Goal: Information Seeking & Learning: Find specific fact

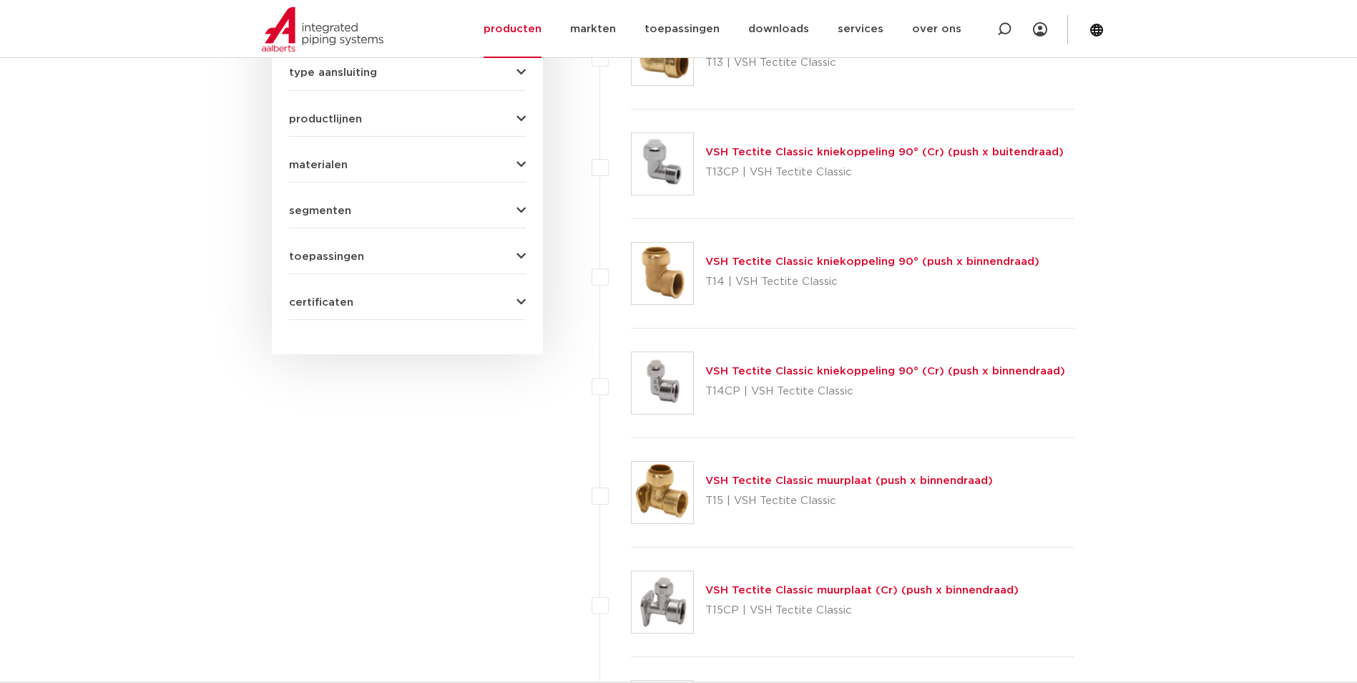
scroll to position [572, 0]
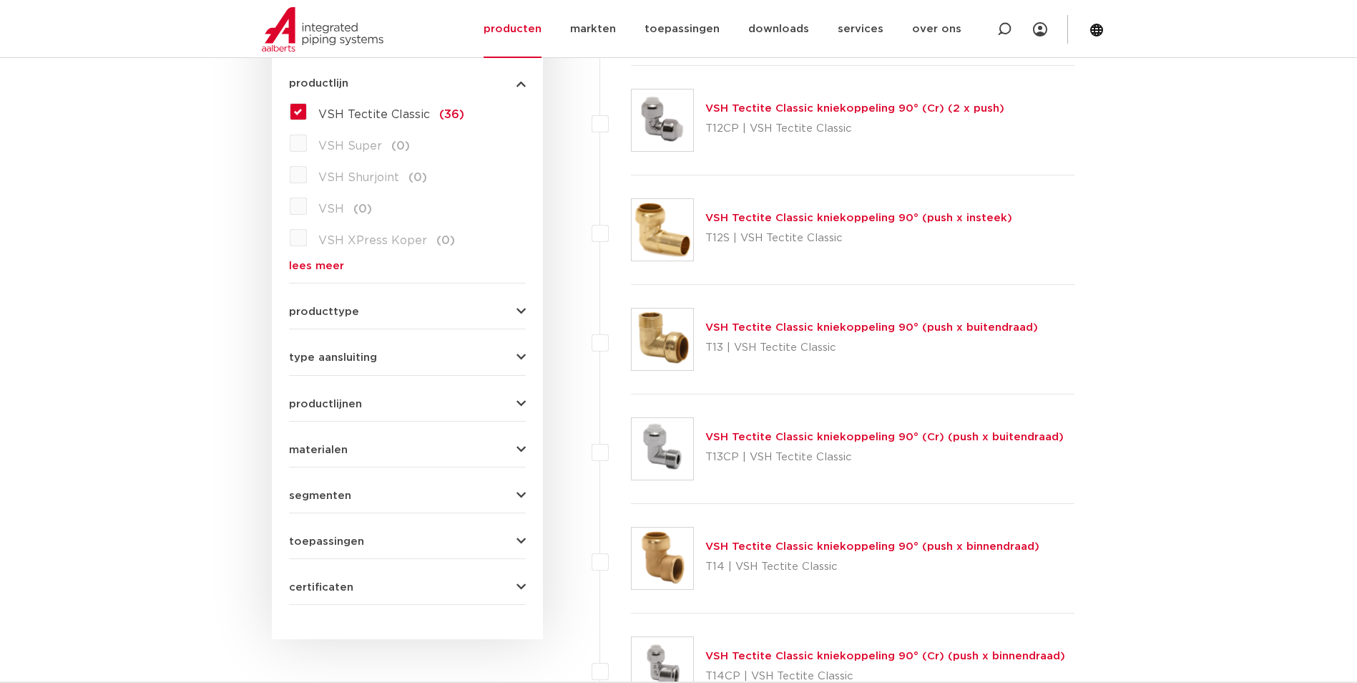
click at [337, 101] on label "VSH Tectite Classic (36)" at bounding box center [385, 111] width 157 height 23
click at [0, 0] on input "VSH Tectite Classic (36)" at bounding box center [0, 0] width 0 height 0
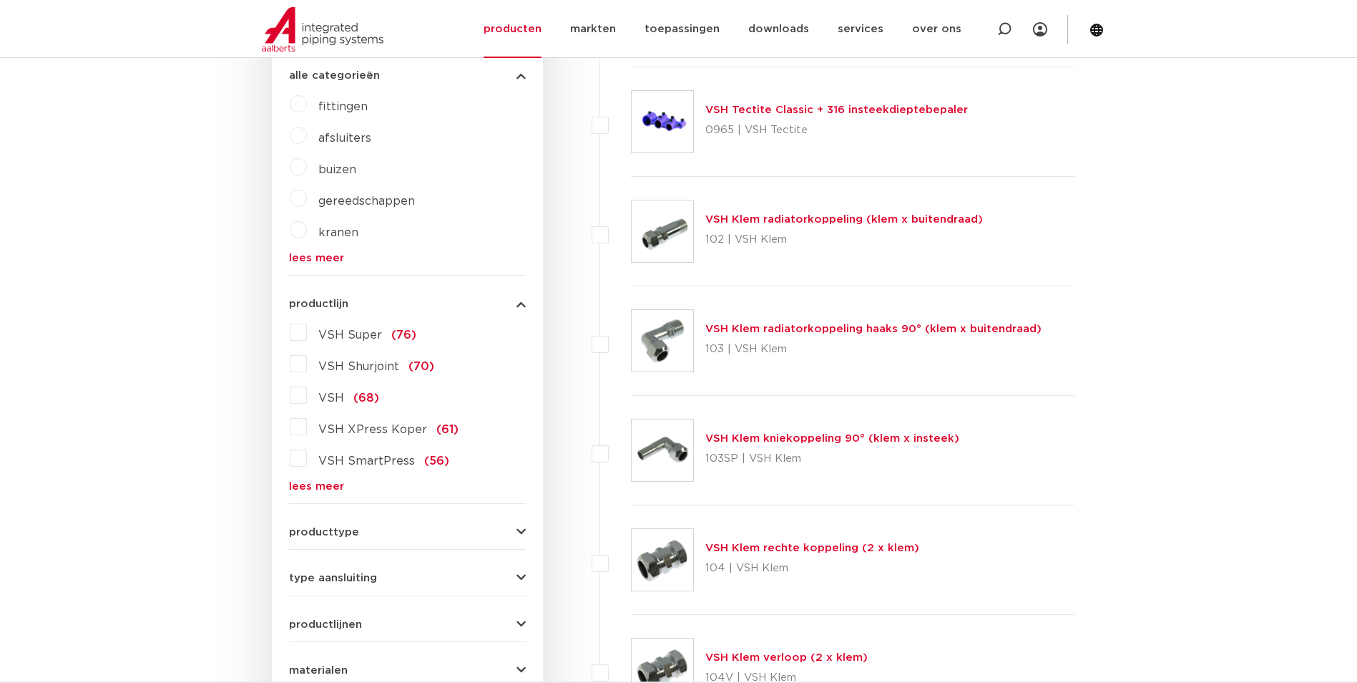
scroll to position [358, 0]
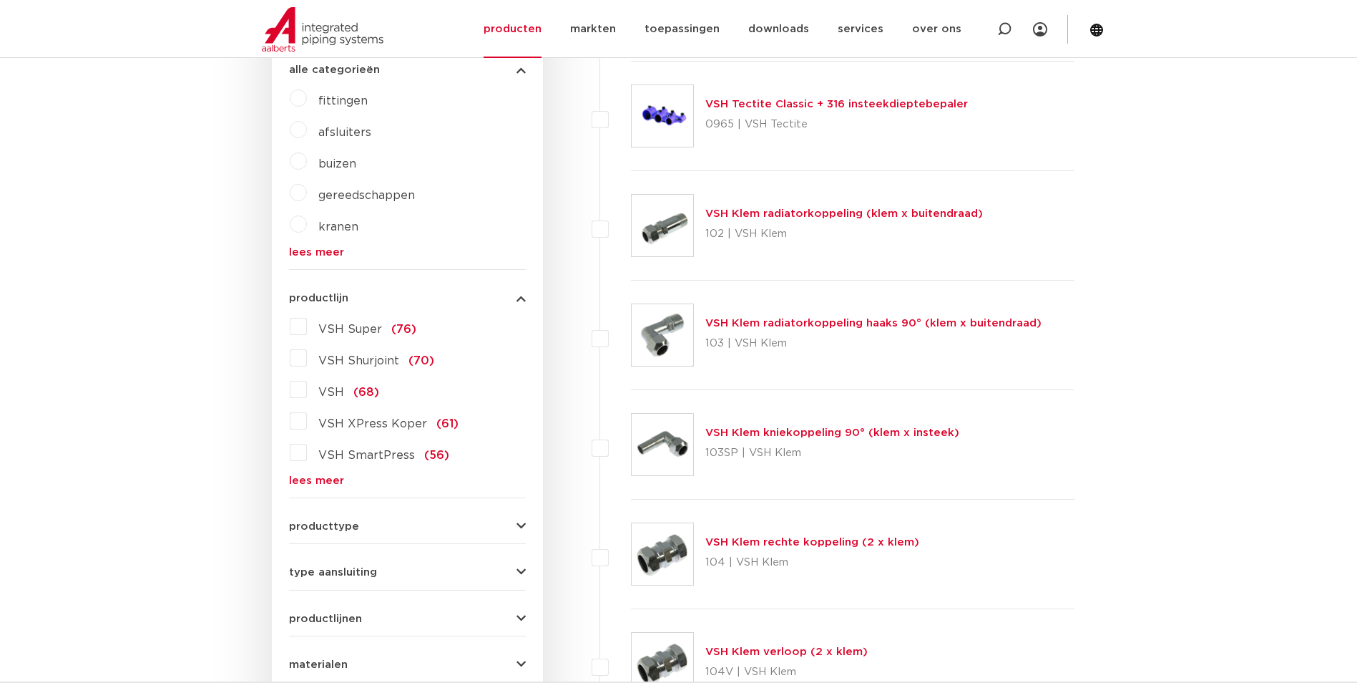
click at [321, 481] on link "lees meer" at bounding box center [407, 480] width 237 height 11
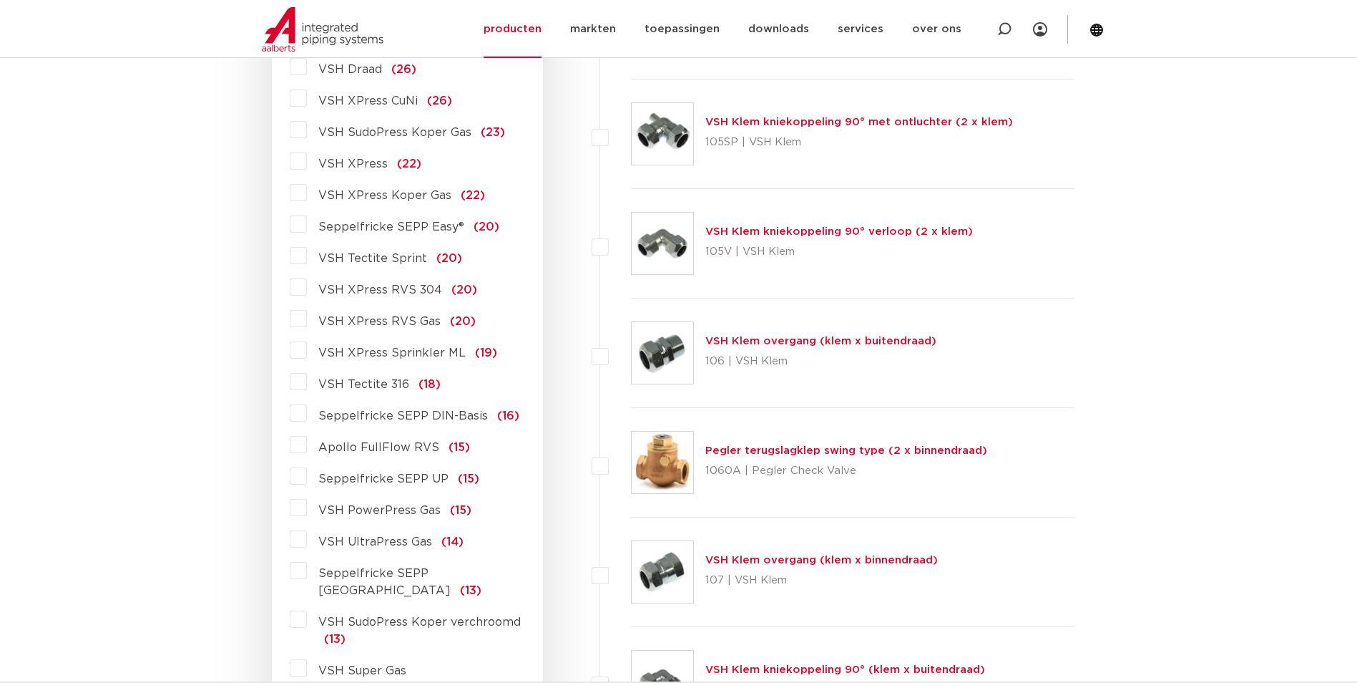
scroll to position [1216, 0]
click at [386, 381] on span "VSH Tectite 316" at bounding box center [363, 383] width 91 height 11
click at [0, 0] on input "VSH Tectite 316 (18)" at bounding box center [0, 0] width 0 height 0
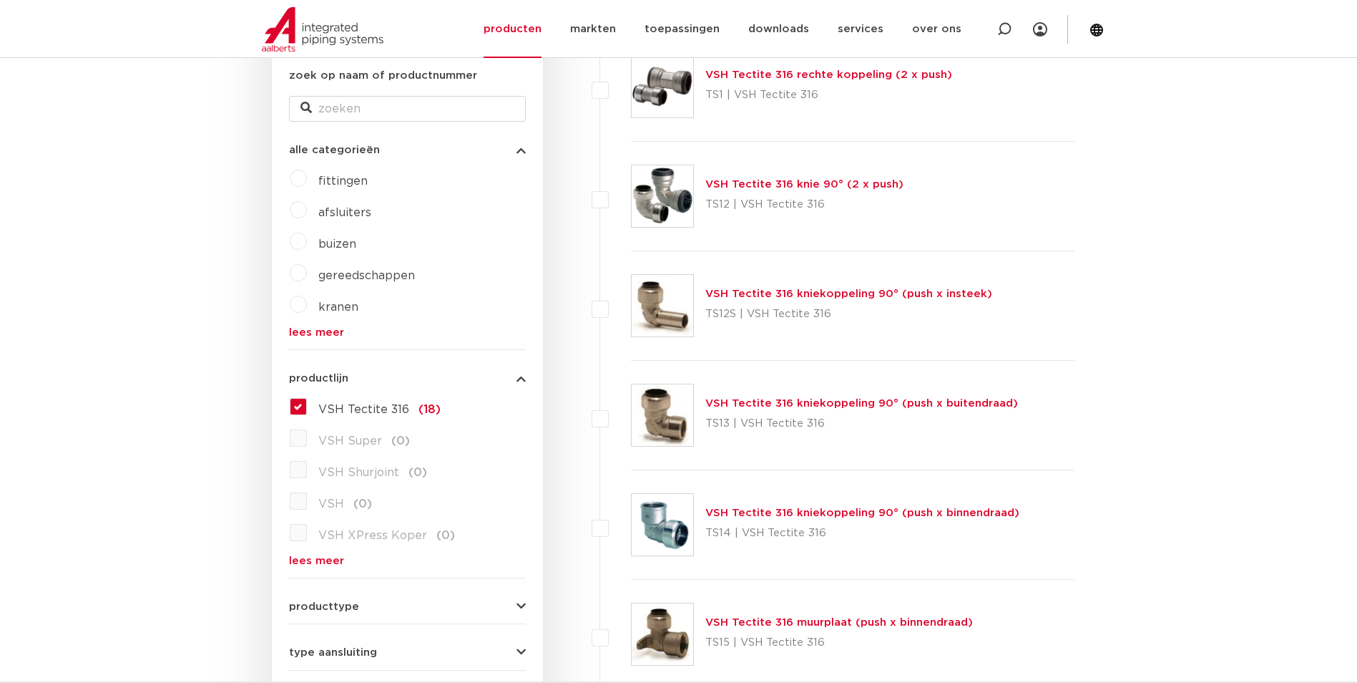
scroll to position [72, 0]
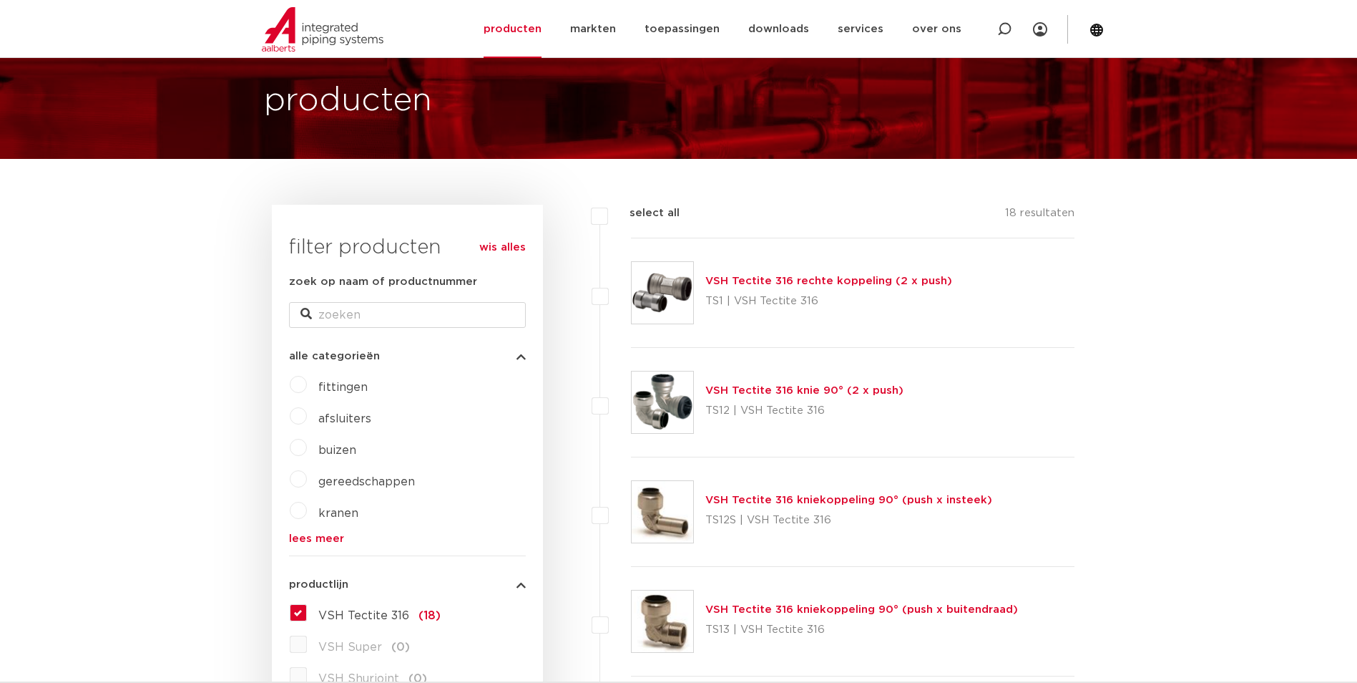
click at [756, 276] on link "VSH Tectite 316 rechte koppeling (2 x push)" at bounding box center [828, 280] width 247 height 11
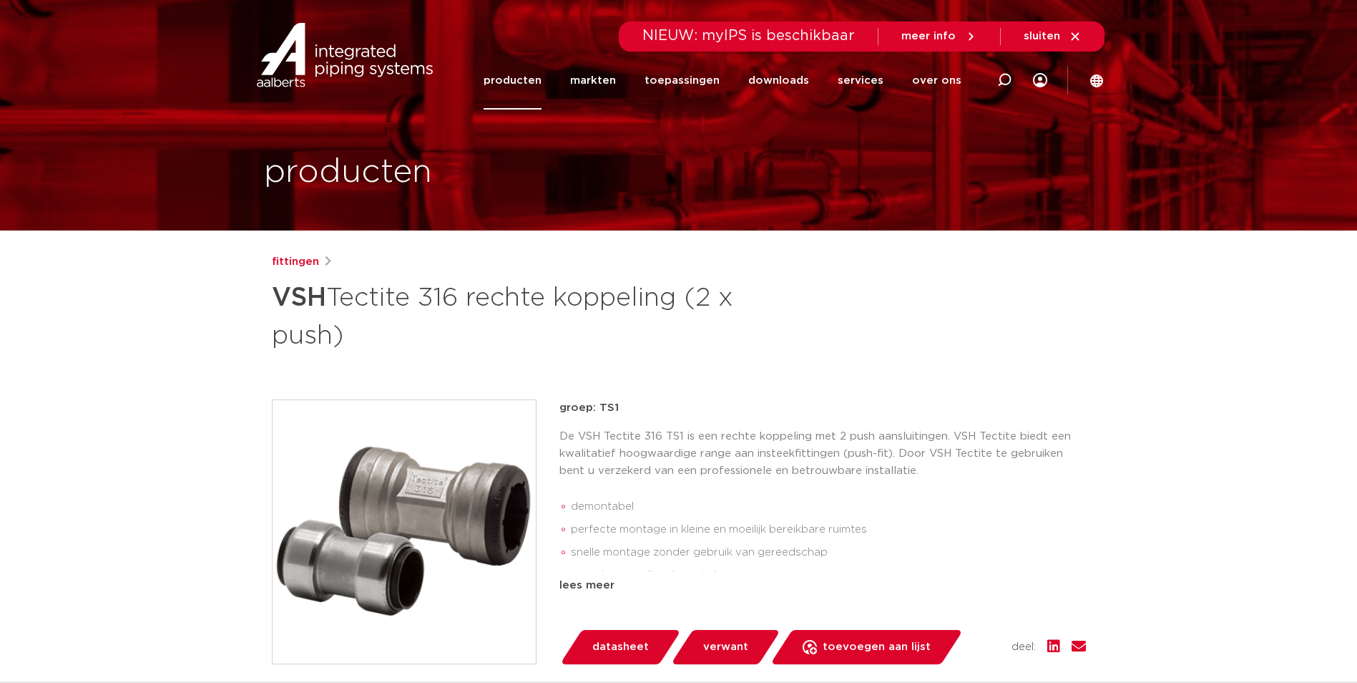
click at [497, 505] on img at bounding box center [404, 531] width 263 height 263
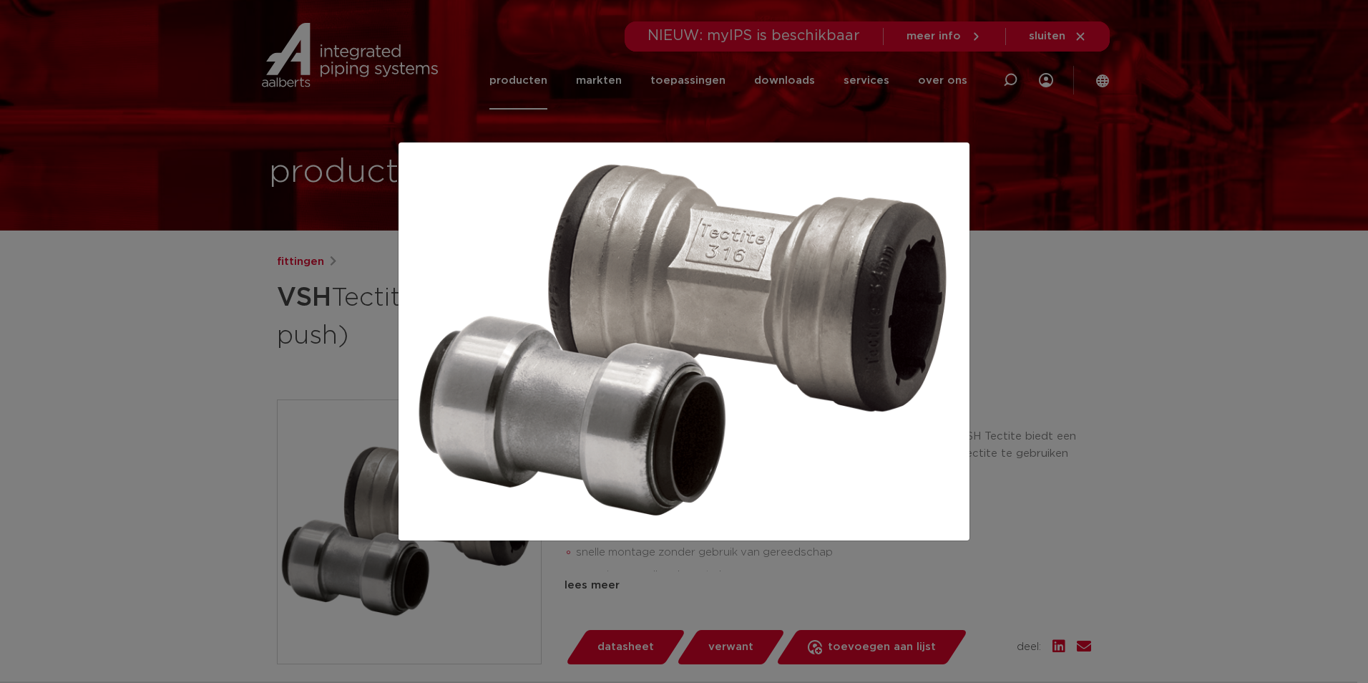
click at [1197, 437] on div at bounding box center [684, 341] width 1368 height 683
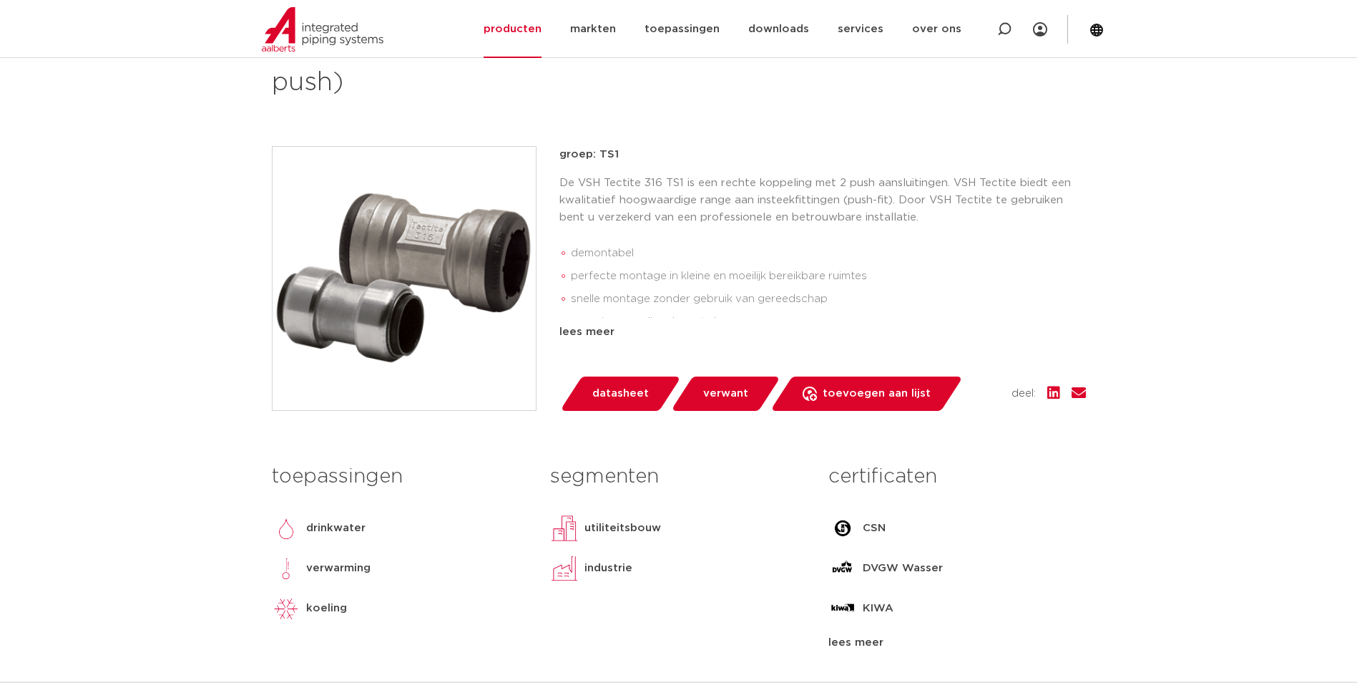
scroll to position [143, 0]
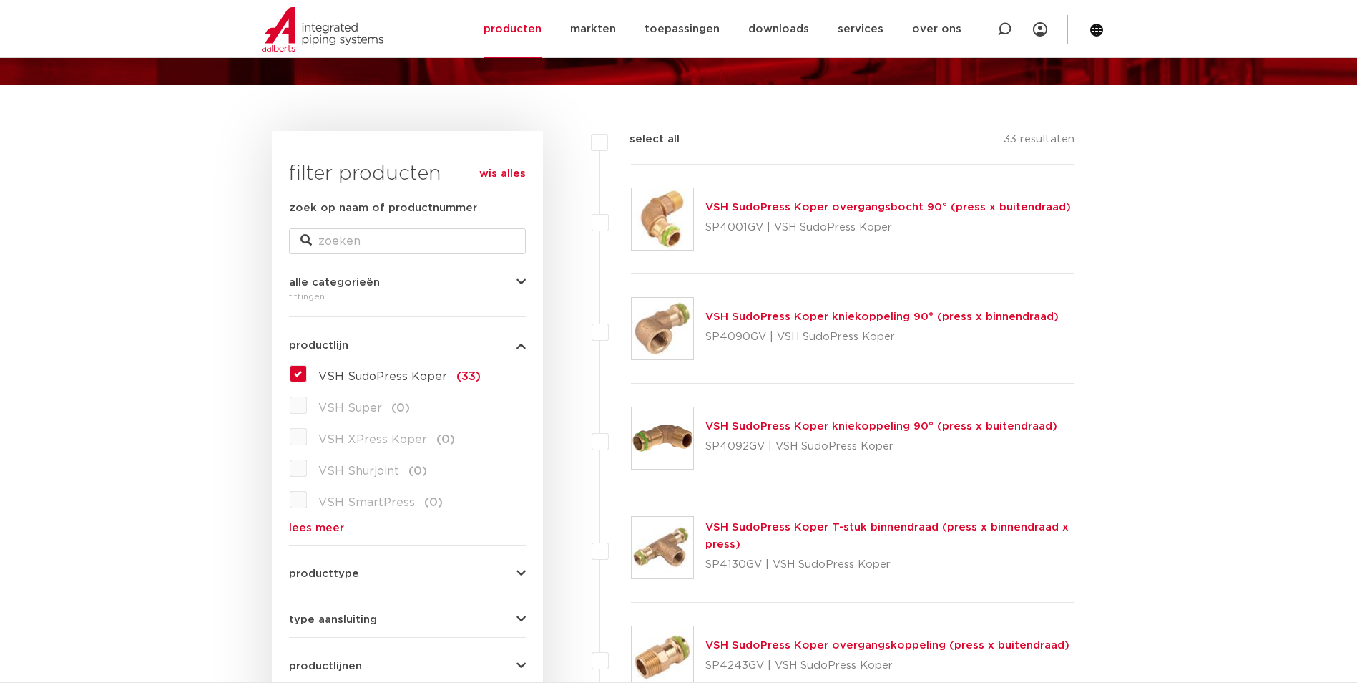
scroll to position [358, 0]
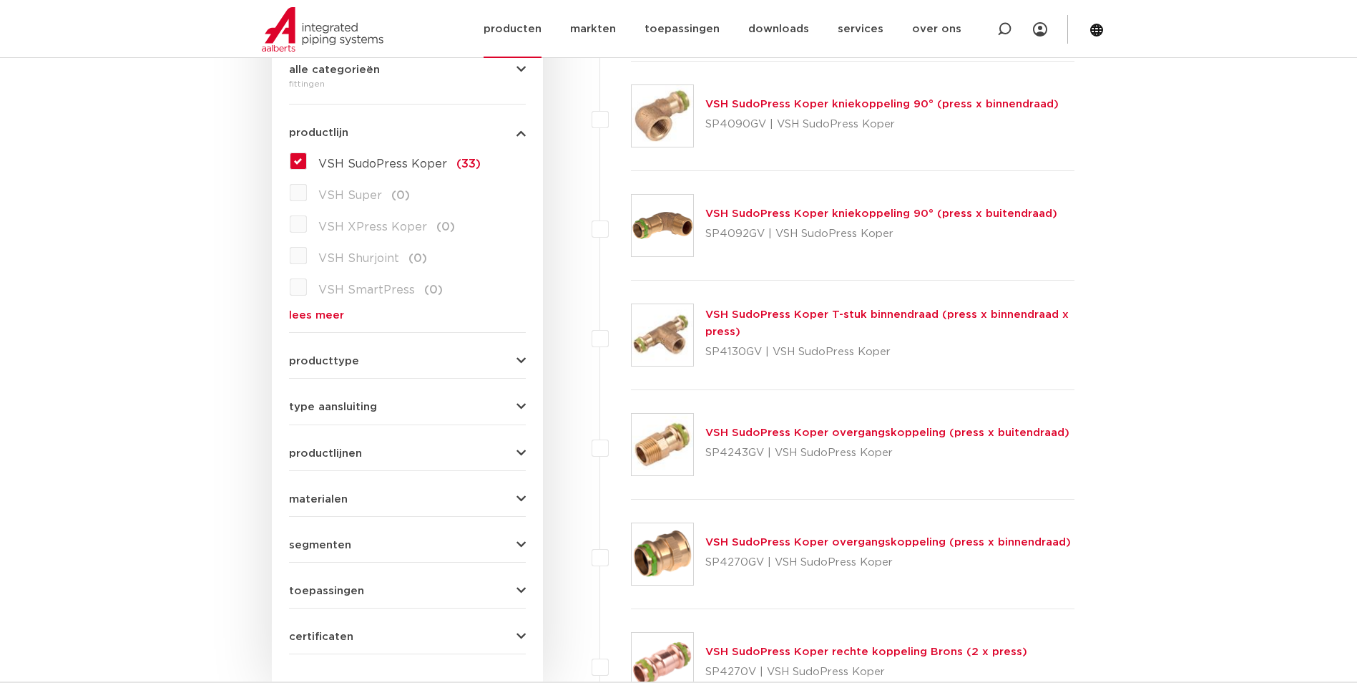
click at [556, 39] on li "producten" at bounding box center [520, 29] width 72 height 58
click at [521, 29] on link "producten" at bounding box center [513, 29] width 58 height 58
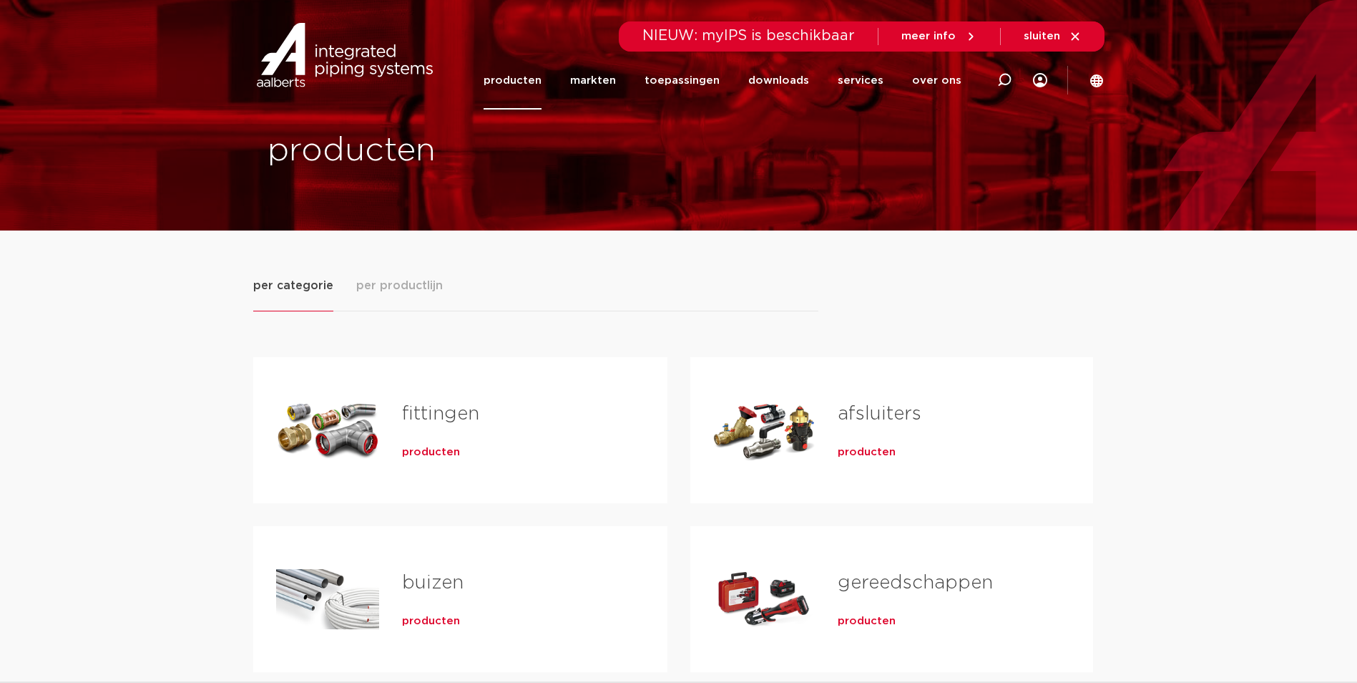
click at [441, 458] on span "producten" at bounding box center [431, 452] width 58 height 14
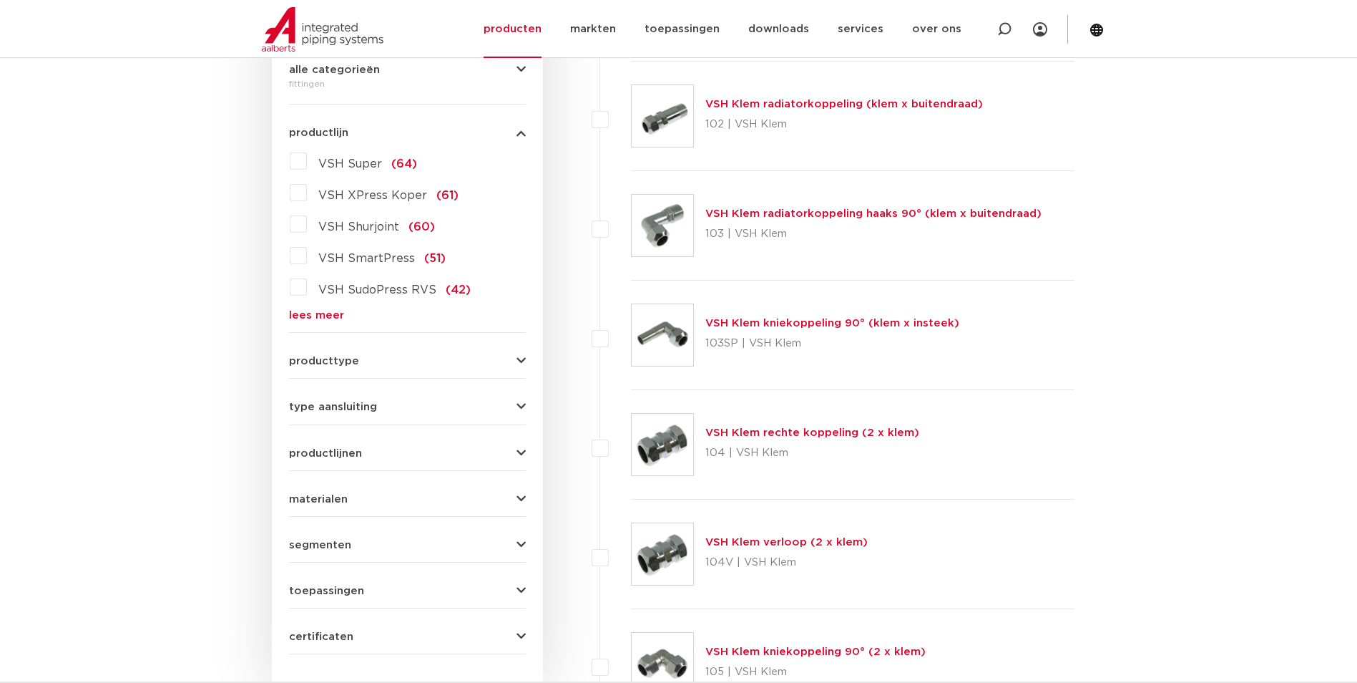
click at [320, 313] on link "lees meer" at bounding box center [407, 315] width 237 height 11
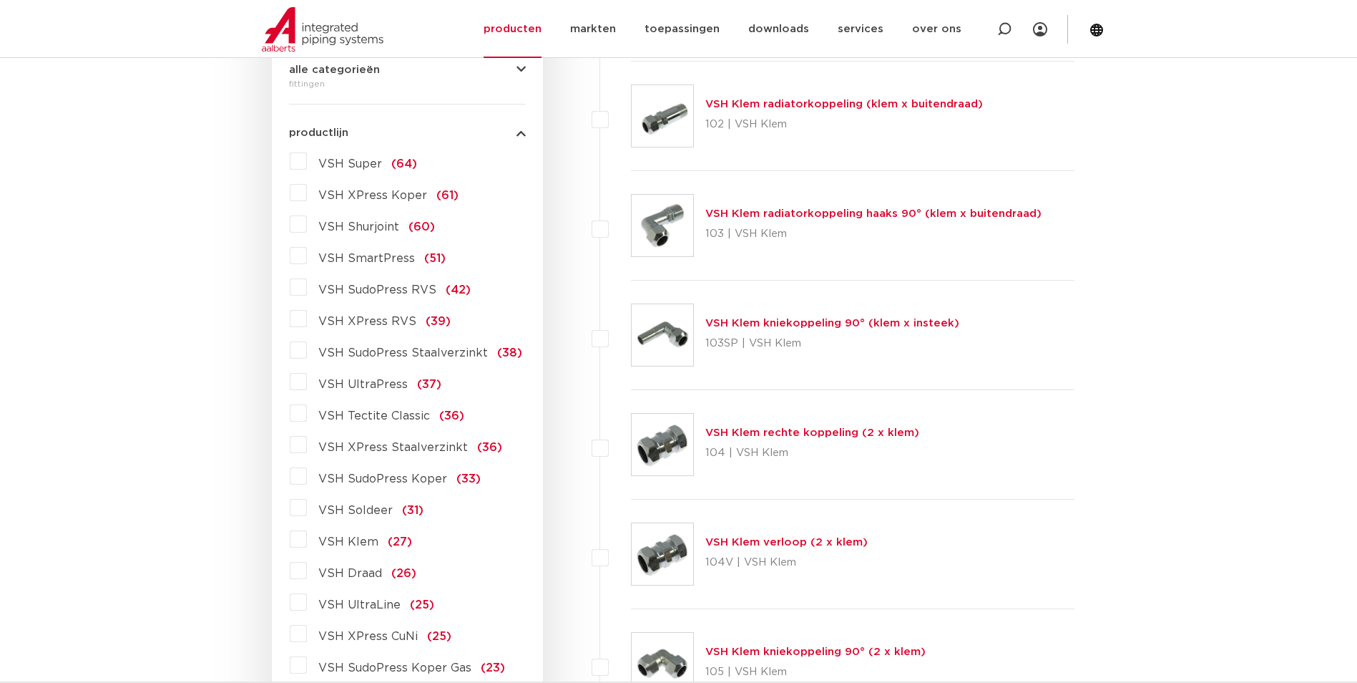
click at [366, 320] on span "VSH XPress RVS" at bounding box center [367, 321] width 98 height 11
click at [0, 0] on input "VSH XPress RVS (39)" at bounding box center [0, 0] width 0 height 0
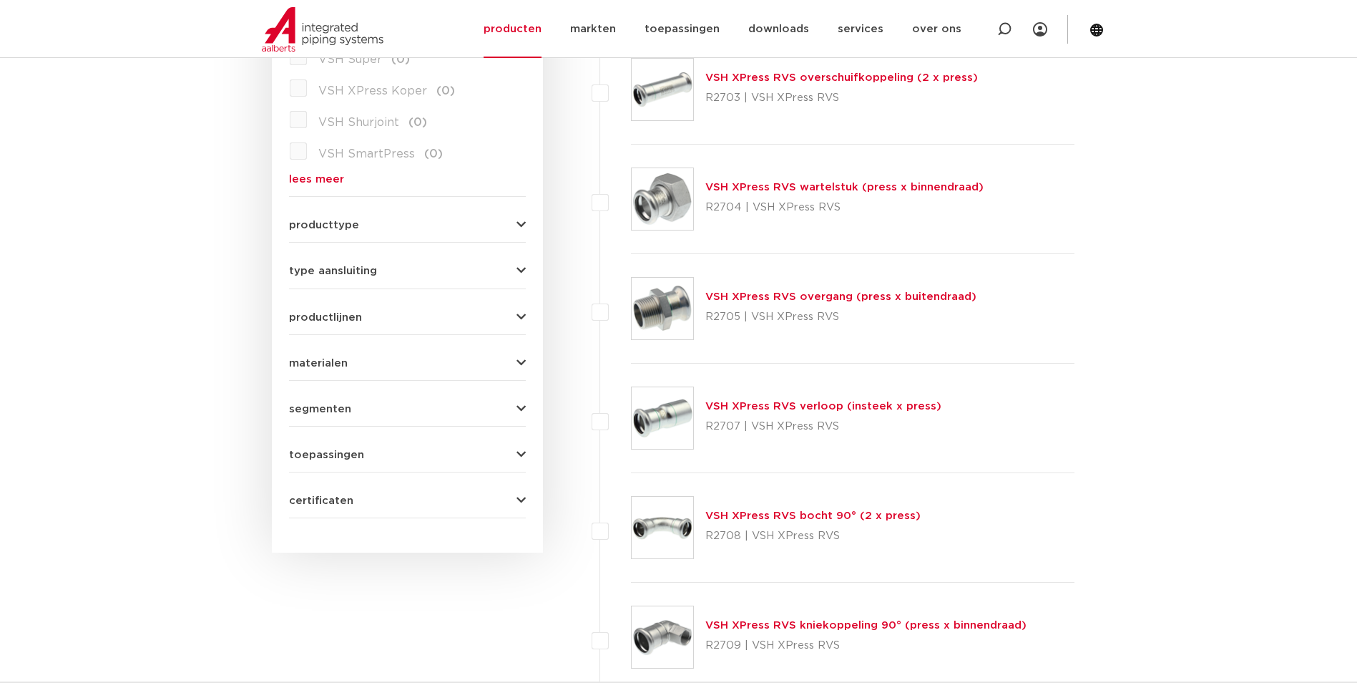
scroll to position [501, 0]
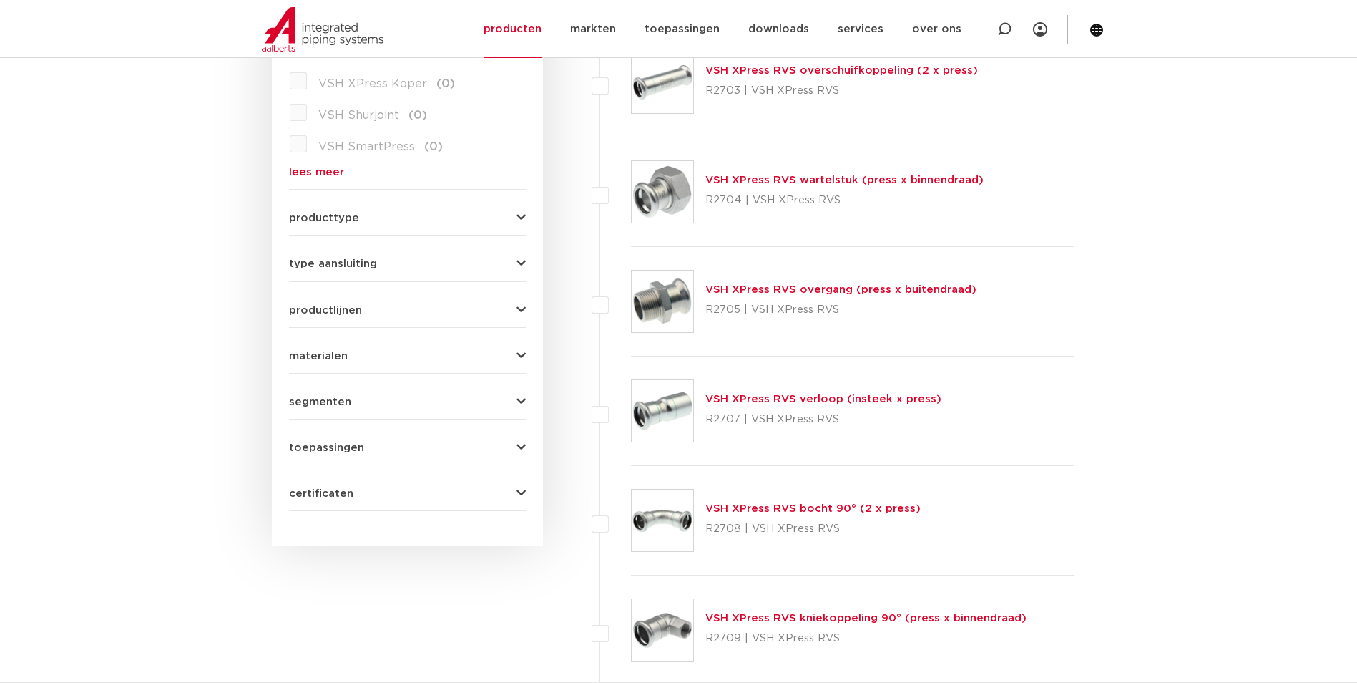
click at [761, 183] on link "VSH XPress RVS wartelstuk (press x binnendraad)" at bounding box center [844, 180] width 278 height 11
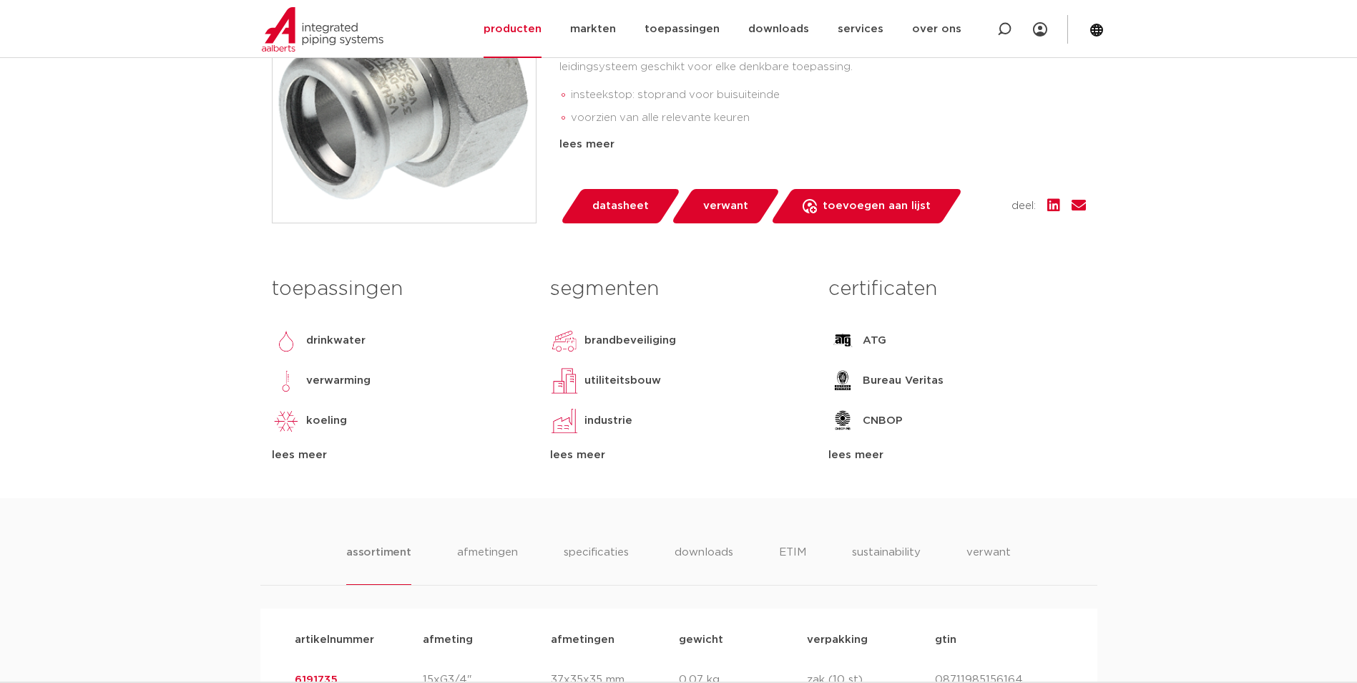
scroll to position [787, 0]
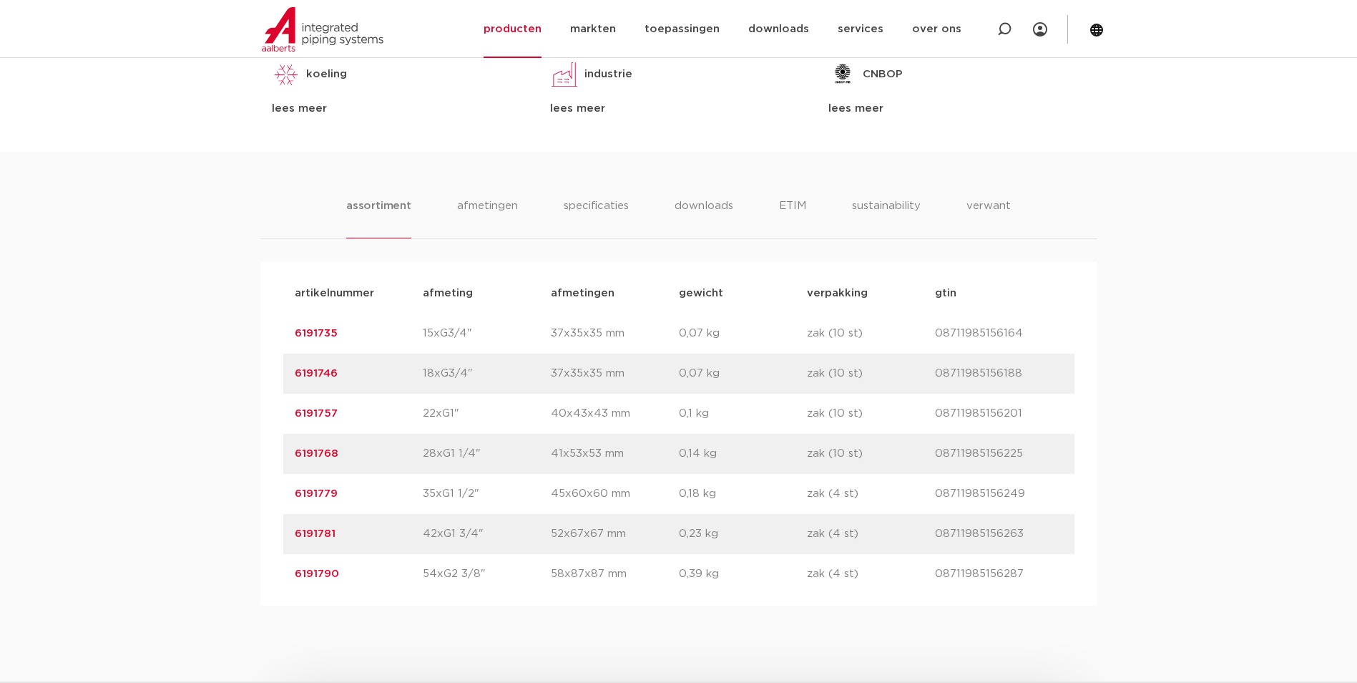
drag, startPoint x: 357, startPoint y: 452, endPoint x: 207, endPoint y: 454, distance: 150.3
click at [207, 454] on div "assortiment afmetingen specificaties downloads ETIM sustainability verwant asso…" at bounding box center [678, 379] width 1357 height 454
copy link "6191768"
